Goal: Find specific page/section: Find specific page/section

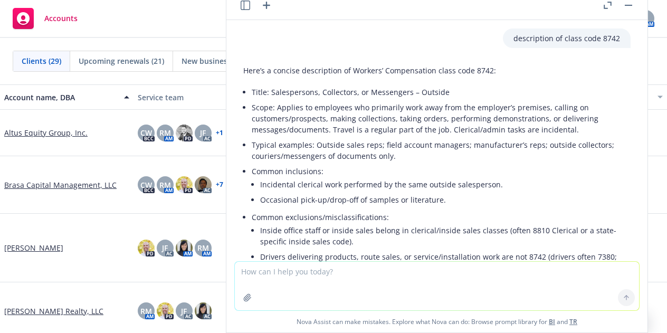
click at [629, 1] on button "button" at bounding box center [628, 5] width 13 height 13
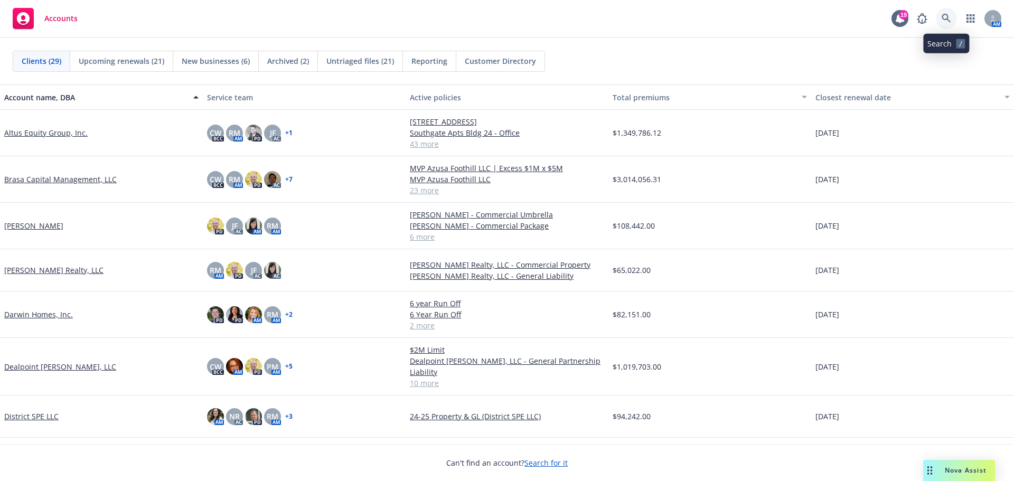
click at [667, 20] on icon at bounding box center [946, 19] width 10 height 10
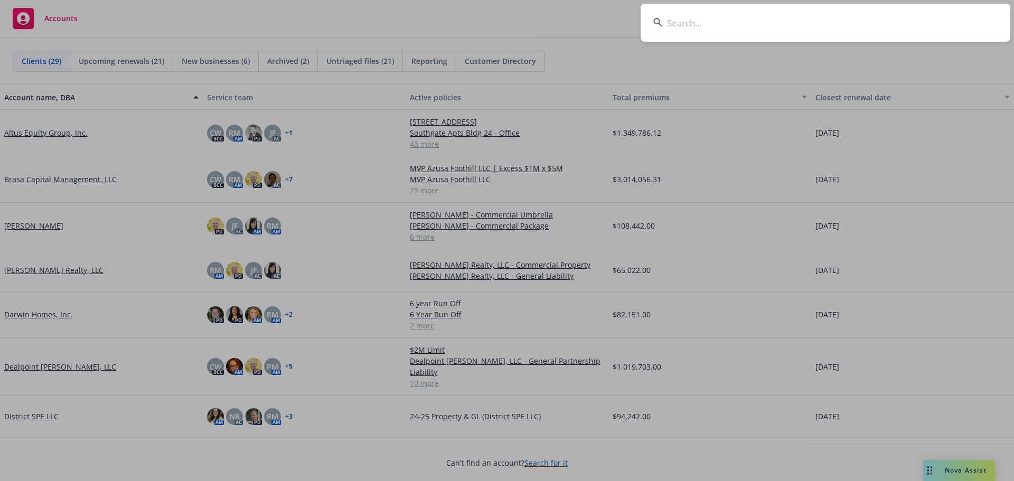
type input "AFR0000062303"
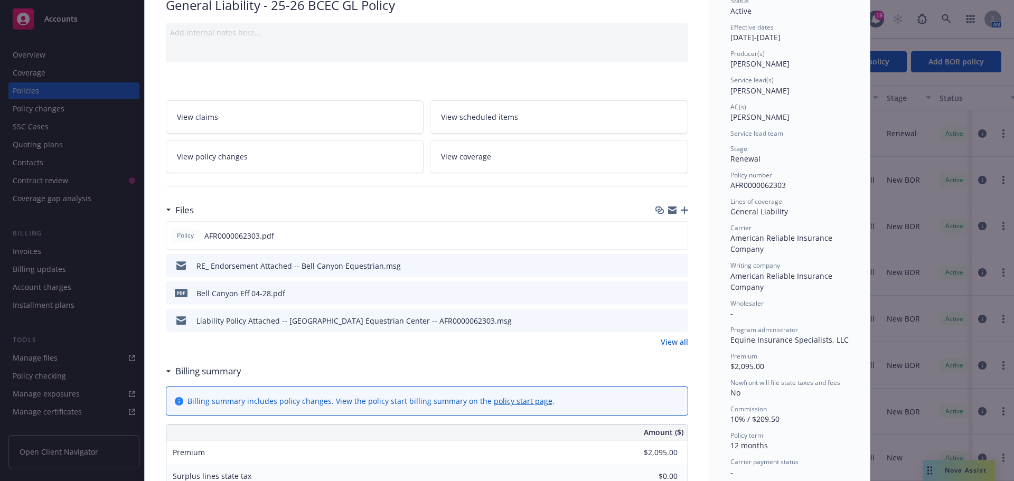
scroll to position [106, 0]
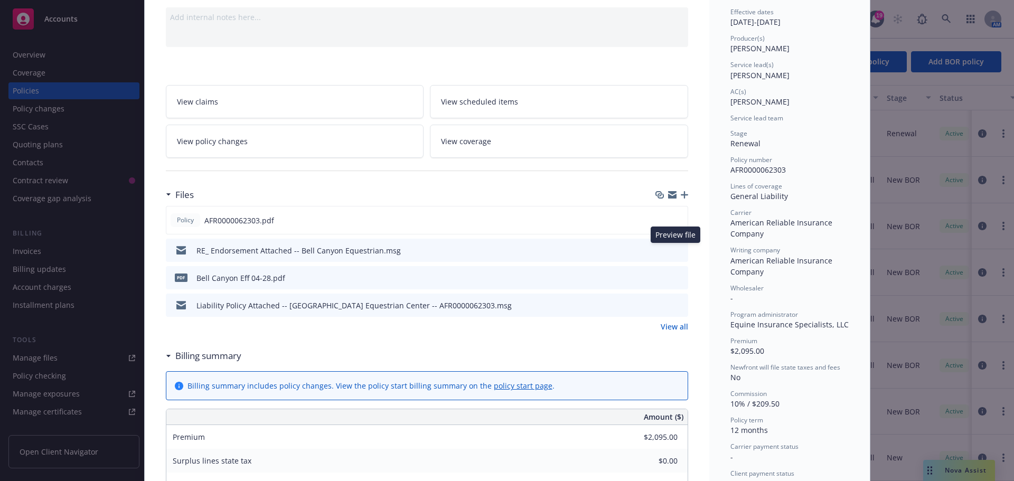
click at [667, 249] on icon "preview file" at bounding box center [678, 249] width 10 height 7
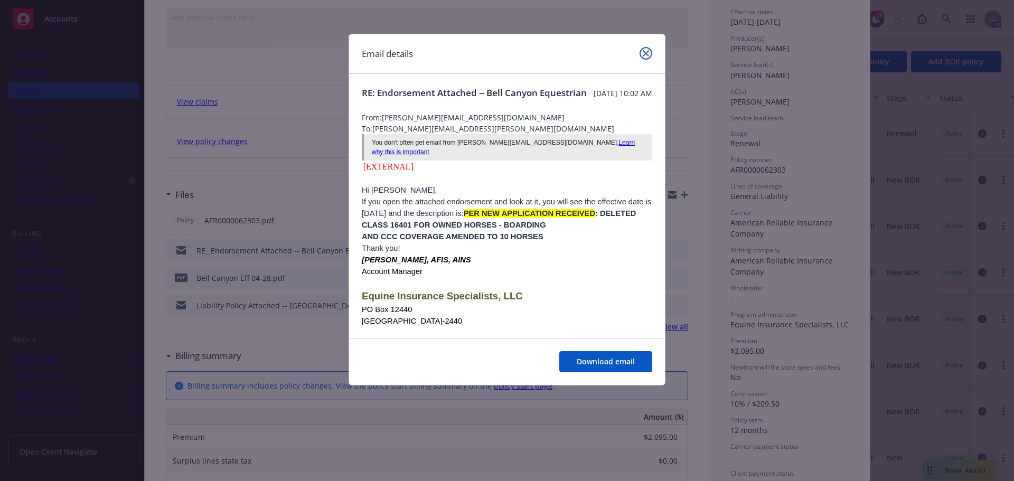
click at [647, 50] on icon "close" at bounding box center [646, 53] width 6 height 6
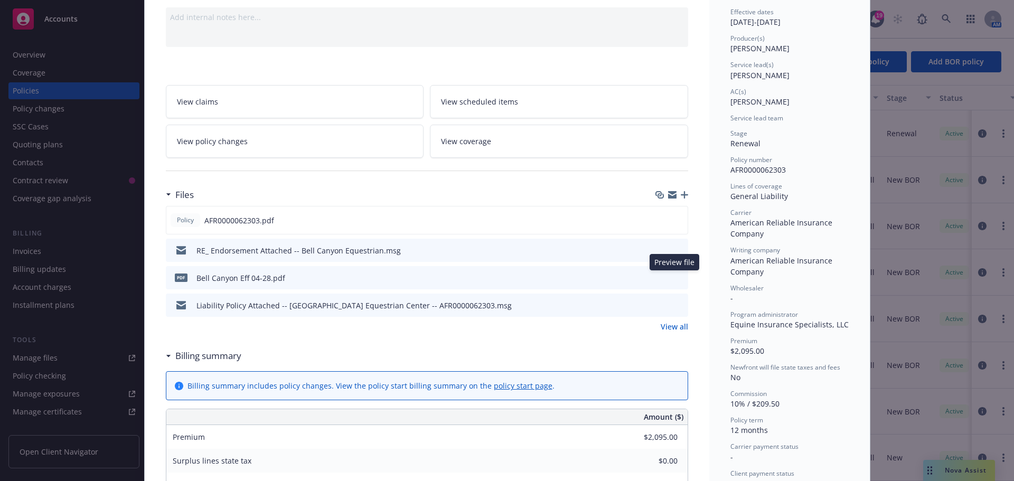
click at [667, 280] on icon "preview file" at bounding box center [678, 276] width 10 height 7
click at [667, 222] on icon "preview file" at bounding box center [678, 219] width 10 height 7
click at [667, 279] on icon "preview file" at bounding box center [678, 276] width 10 height 7
click at [660, 279] on icon "download file" at bounding box center [660, 277] width 8 height 8
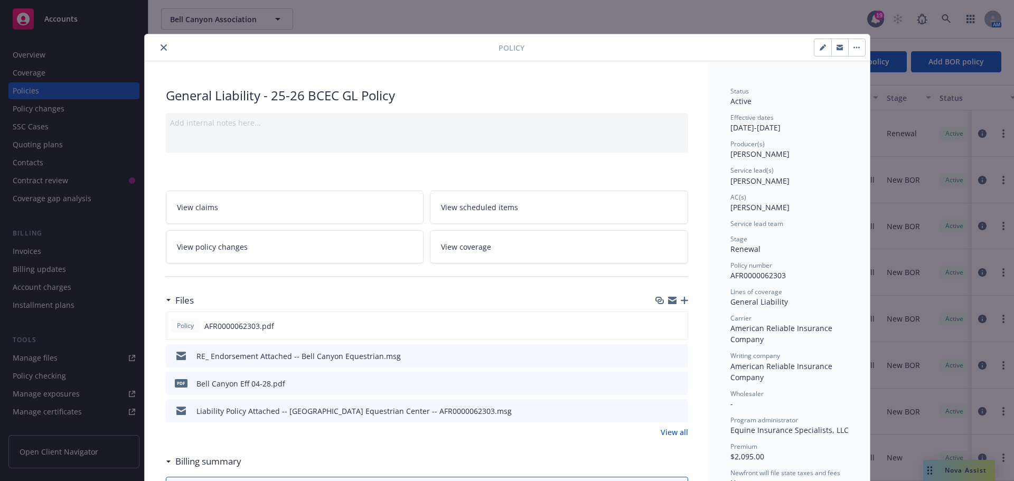
click at [157, 51] on button "close" at bounding box center [163, 47] width 13 height 13
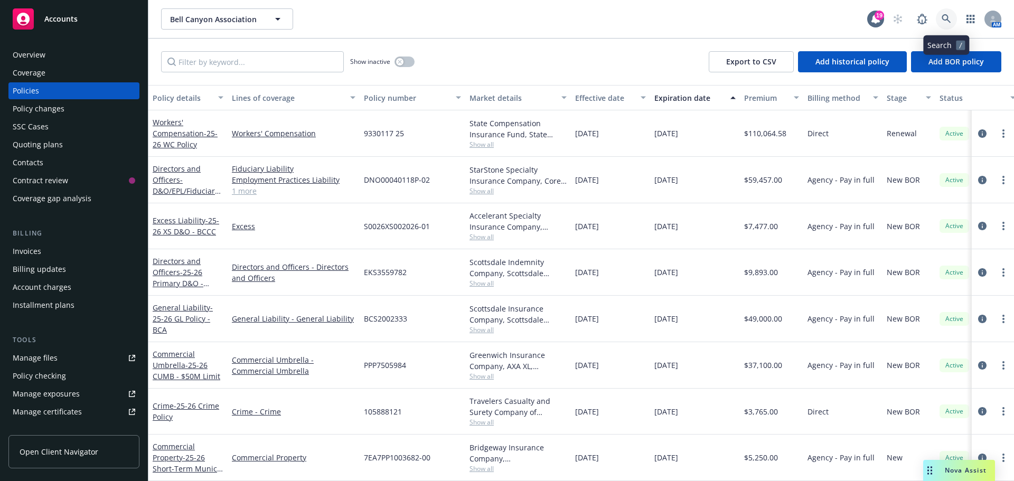
click at [667, 17] on icon at bounding box center [946, 19] width 10 height 10
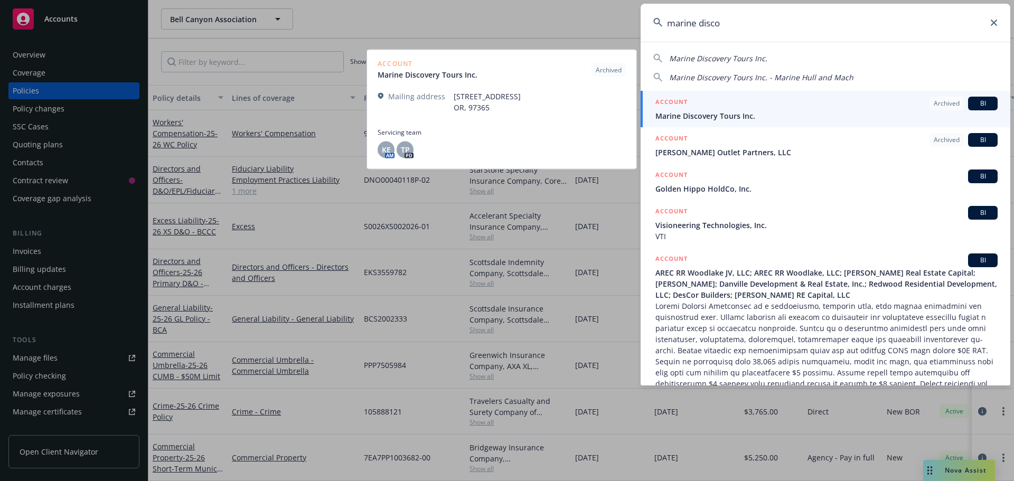
type input "marine disco"
click at [667, 116] on span "Marine Discovery Tours Inc." at bounding box center [826, 115] width 342 height 11
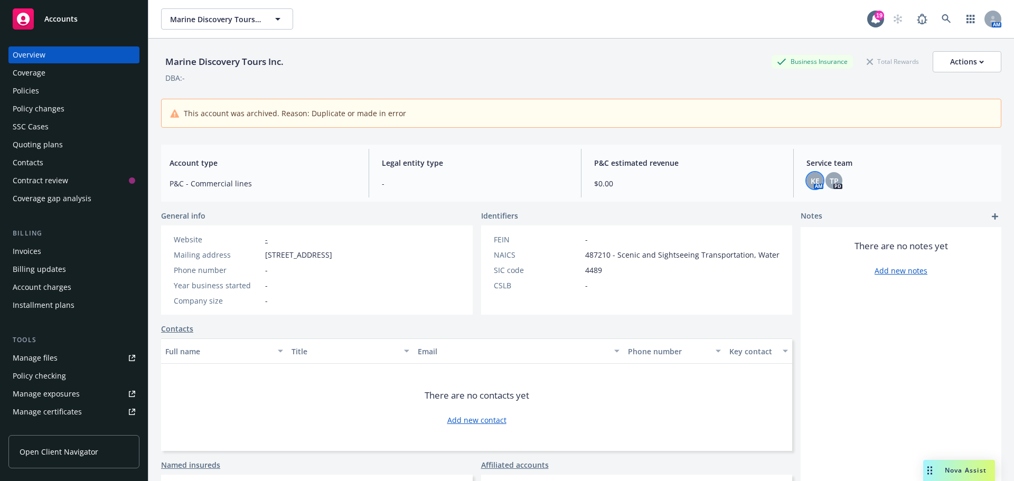
click at [667, 184] on span "KE" at bounding box center [814, 180] width 9 height 11
click at [667, 182] on span "TP" at bounding box center [833, 180] width 9 height 11
click at [19, 86] on div "Policies" at bounding box center [26, 90] width 26 height 17
